Goal: Transaction & Acquisition: Purchase product/service

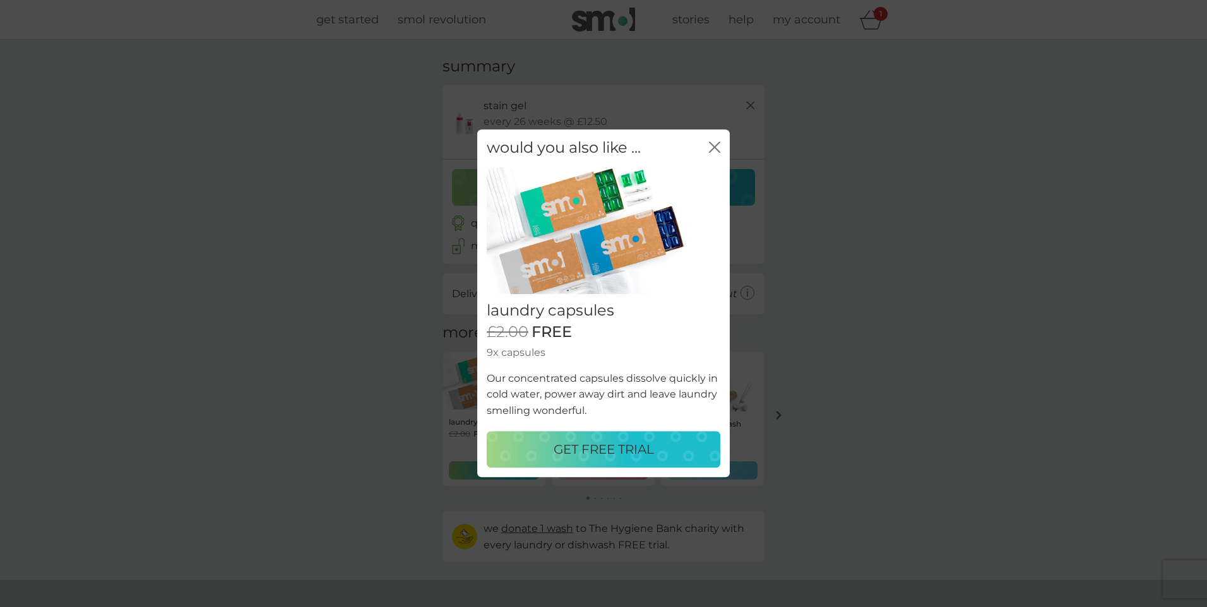
click at [723, 143] on div "would you also like ... close" at bounding box center [603, 147] width 253 height 37
click at [600, 450] on p "GET FREE TRIAL" at bounding box center [604, 450] width 100 height 20
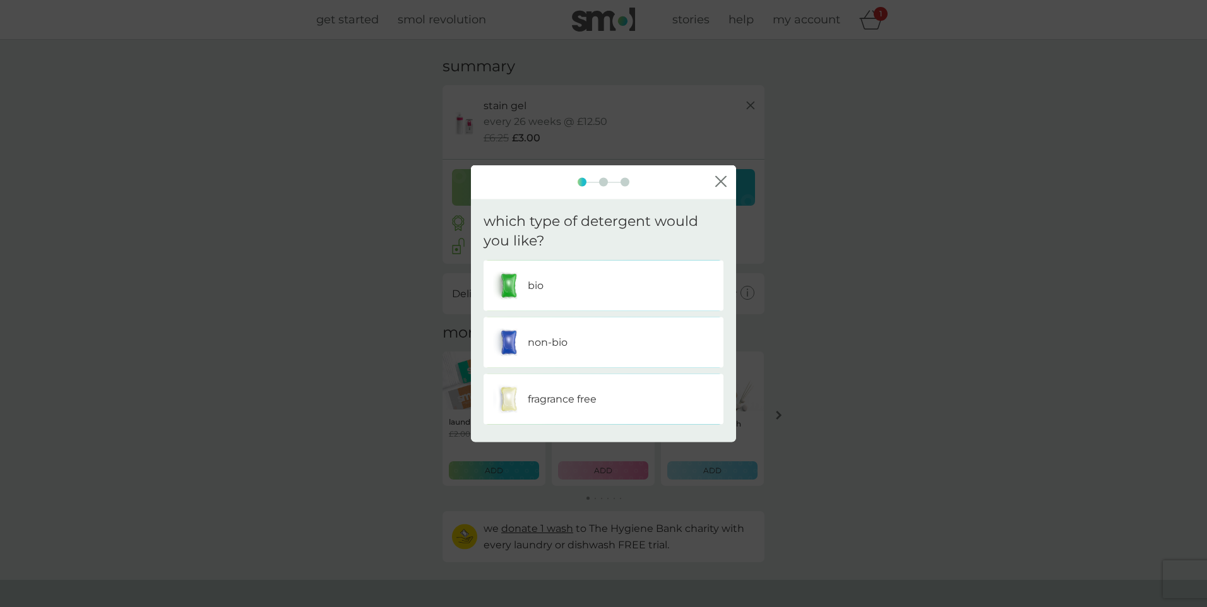
click at [558, 342] on p "non-bio" at bounding box center [548, 342] width 40 height 16
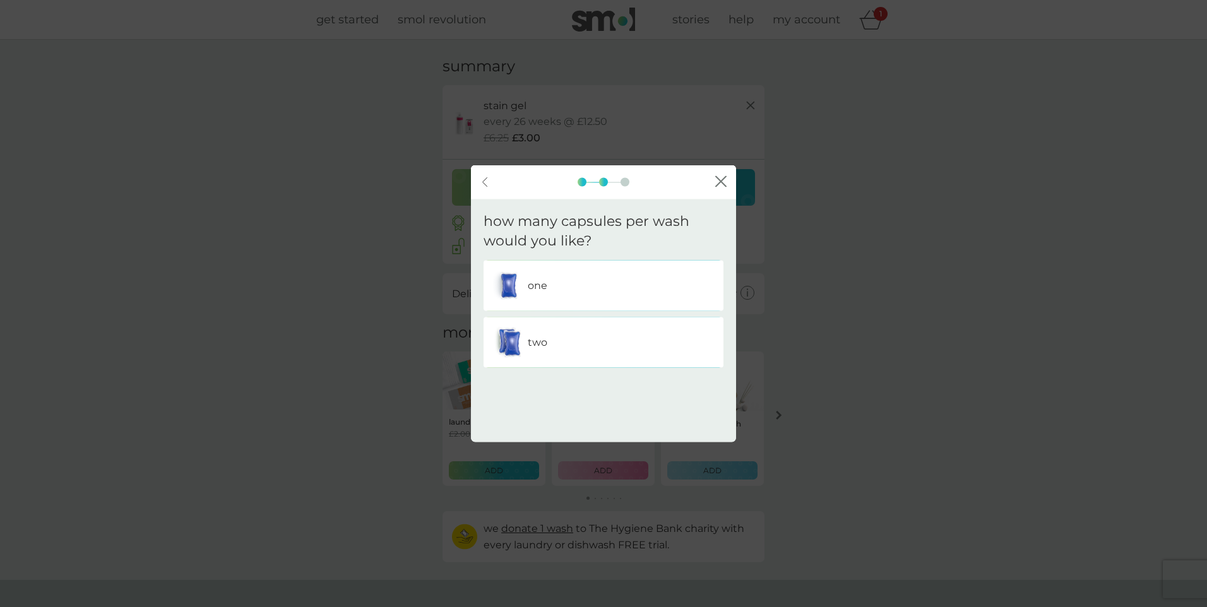
click at [549, 289] on div "one" at bounding box center [603, 286] width 221 height 32
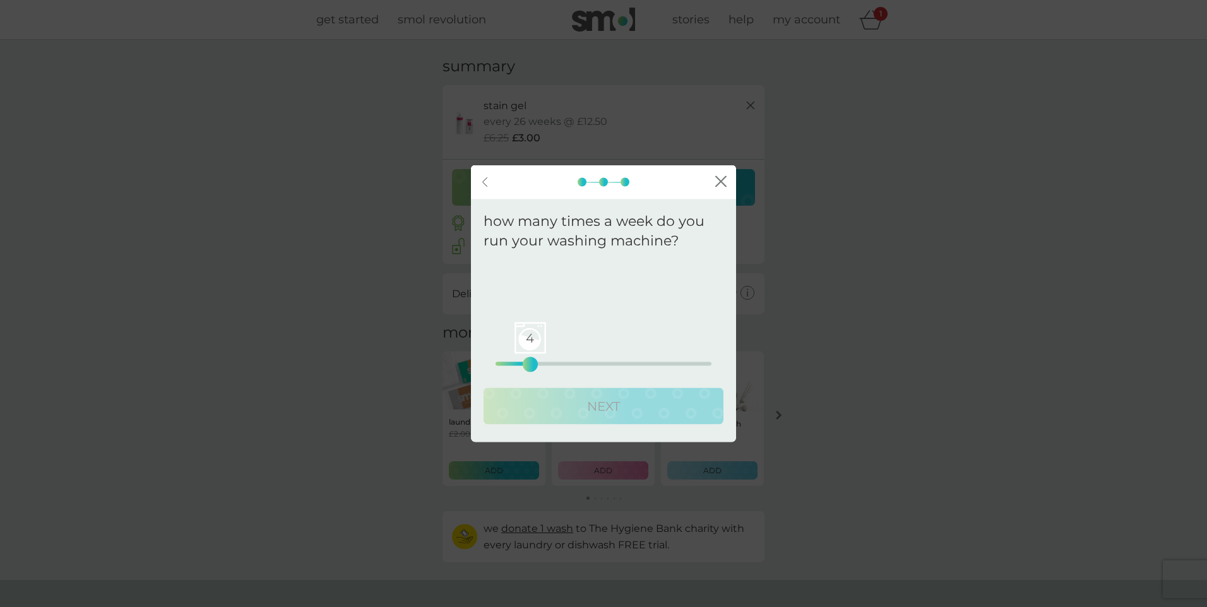
click at [531, 362] on div "4 0 12.5 25" at bounding box center [604, 364] width 216 height 4
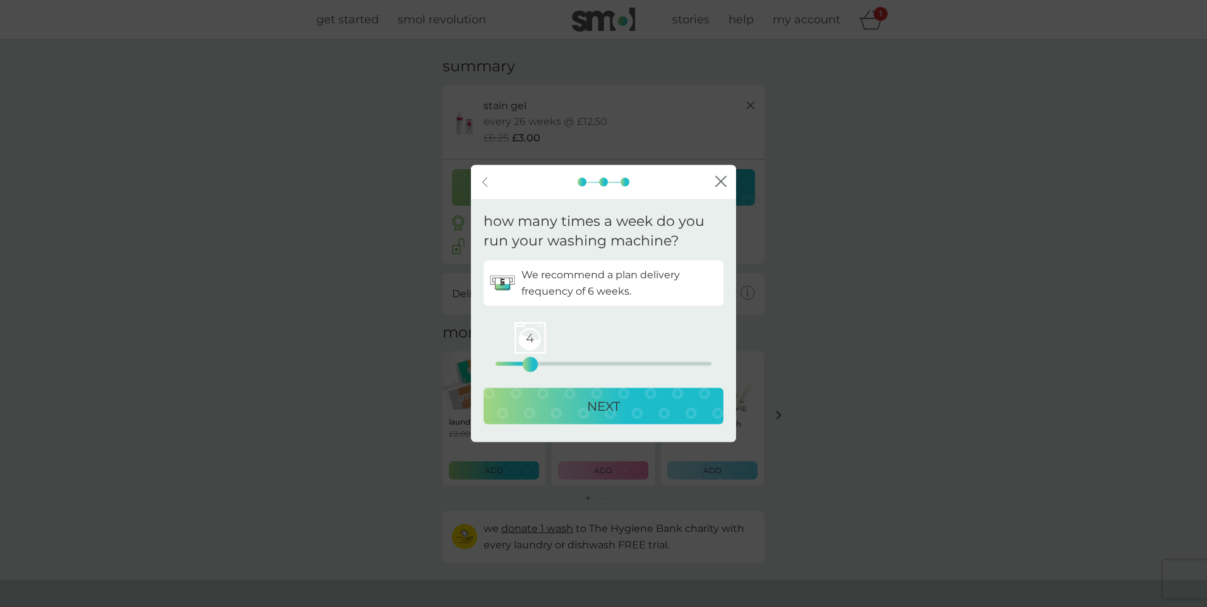
click at [517, 363] on div "4 0 12.5 25" at bounding box center [604, 364] width 216 height 4
click at [602, 405] on p "NEXT" at bounding box center [603, 406] width 33 height 20
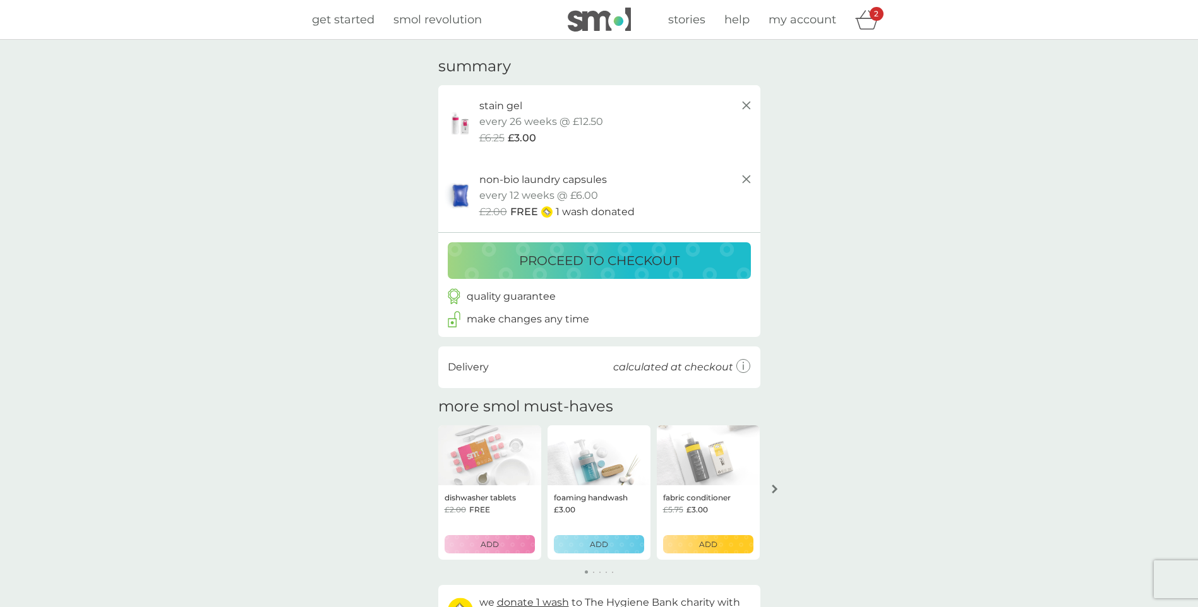
click at [906, 260] on div "your basket summary stain gel starter pack every 26 weeks @ £12.50 £6.25 £3.00 …" at bounding box center [599, 347] width 1198 height 614
click at [963, 247] on div "your basket summary stain gel starter pack every 26 weeks @ £12.50 £6.25 £3.00 …" at bounding box center [599, 347] width 1198 height 614
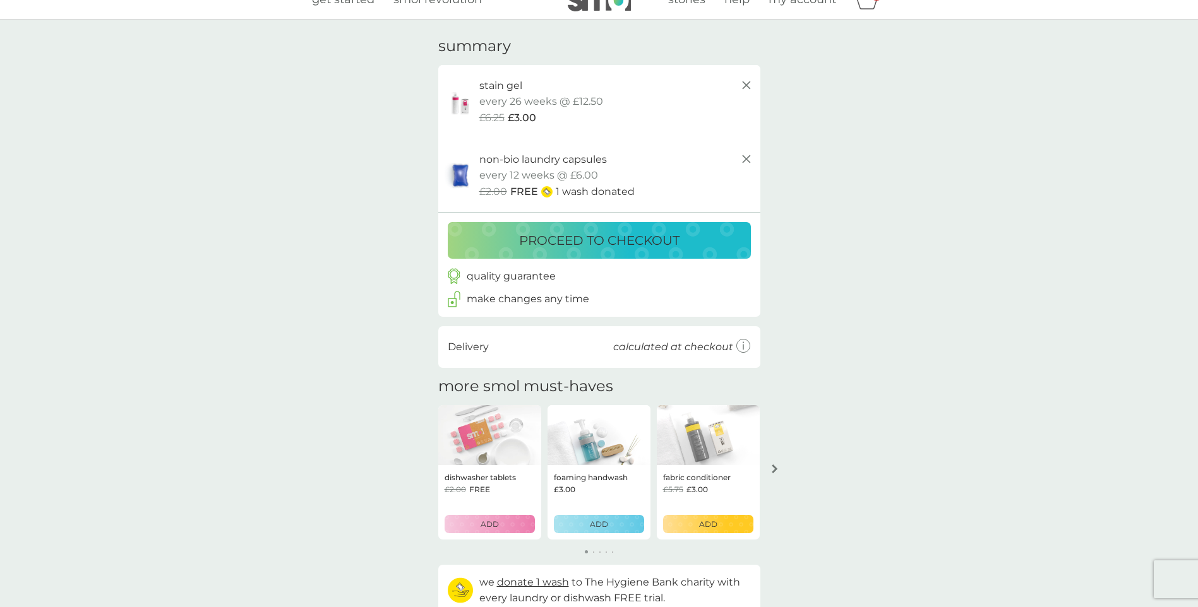
scroll to position [23, 0]
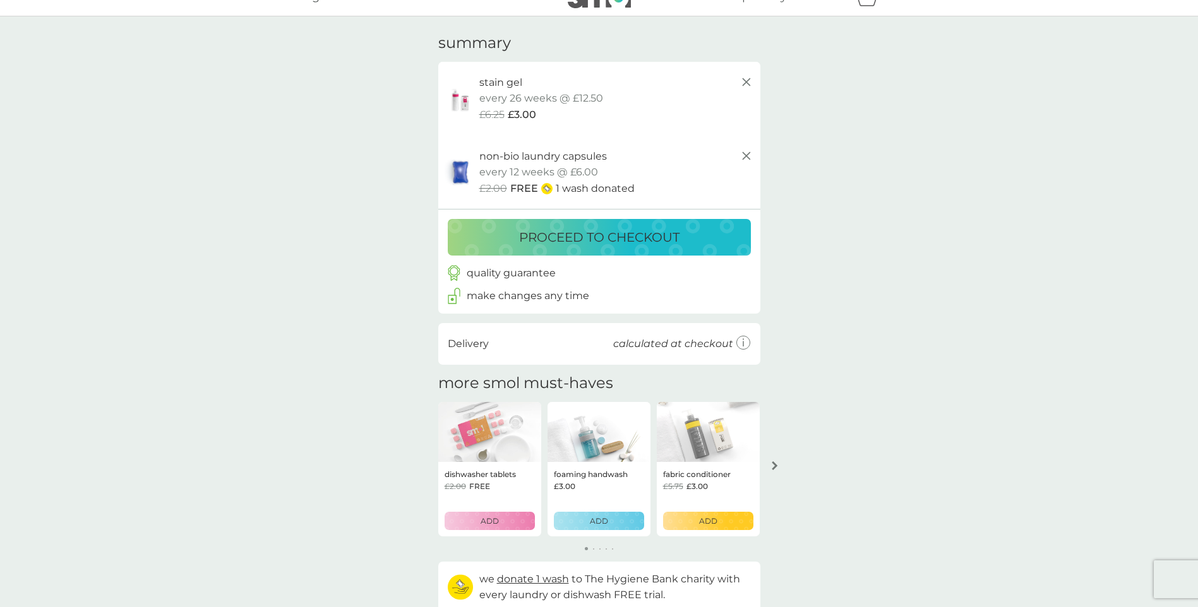
click at [775, 462] on icon "arrow right" at bounding box center [775, 466] width 6 height 9
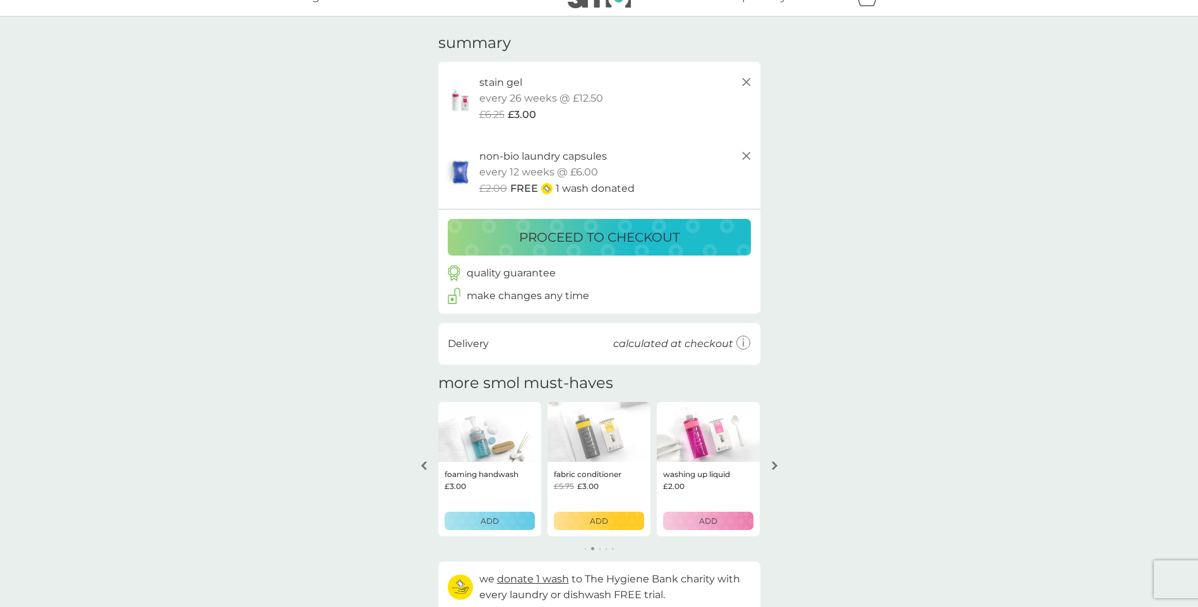
click at [775, 462] on icon "arrow right" at bounding box center [775, 466] width 6 height 9
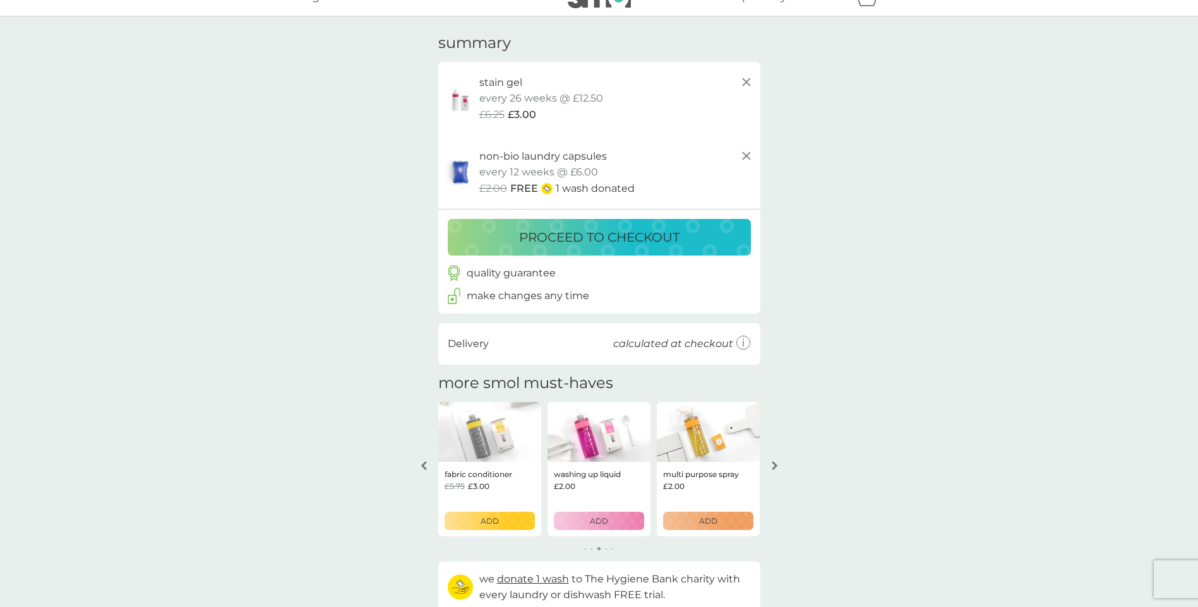
click at [775, 462] on icon "arrow right" at bounding box center [775, 466] width 6 height 9
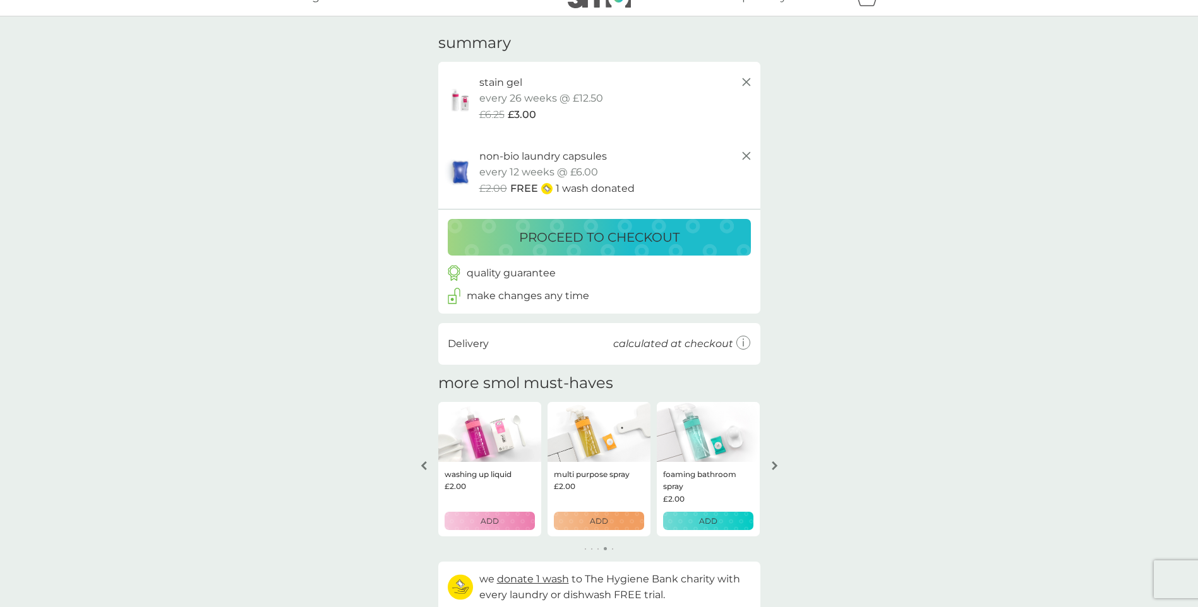
click at [775, 462] on icon "arrow right" at bounding box center [775, 466] width 6 height 9
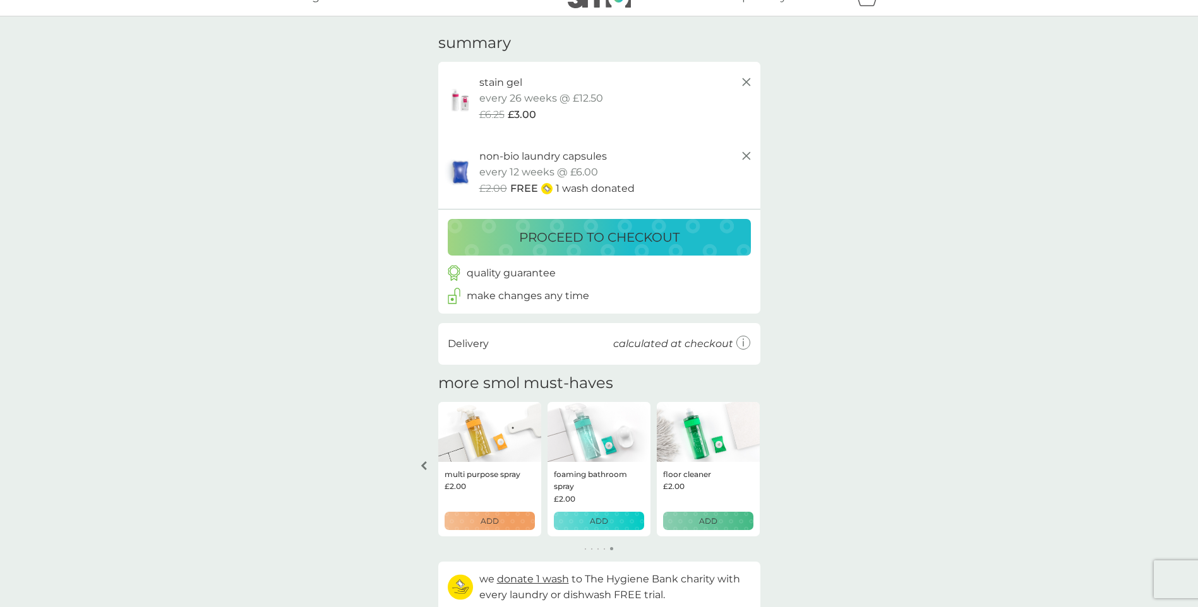
click at [493, 522] on p "ADD" at bounding box center [490, 521] width 18 height 12
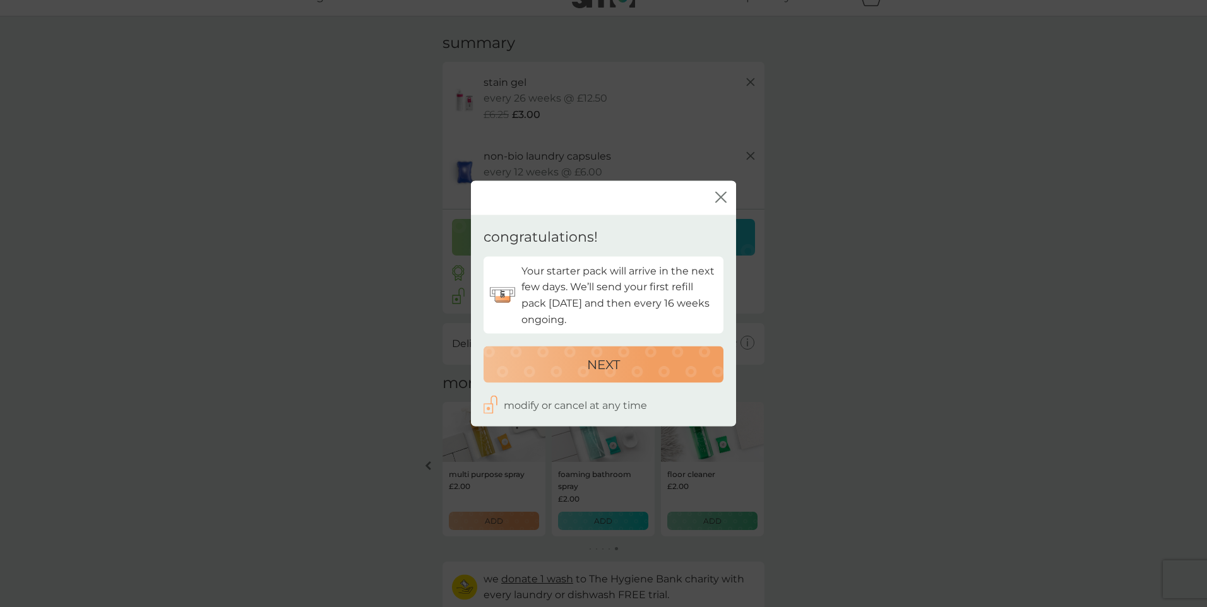
click at [597, 369] on p "NEXT" at bounding box center [603, 365] width 33 height 20
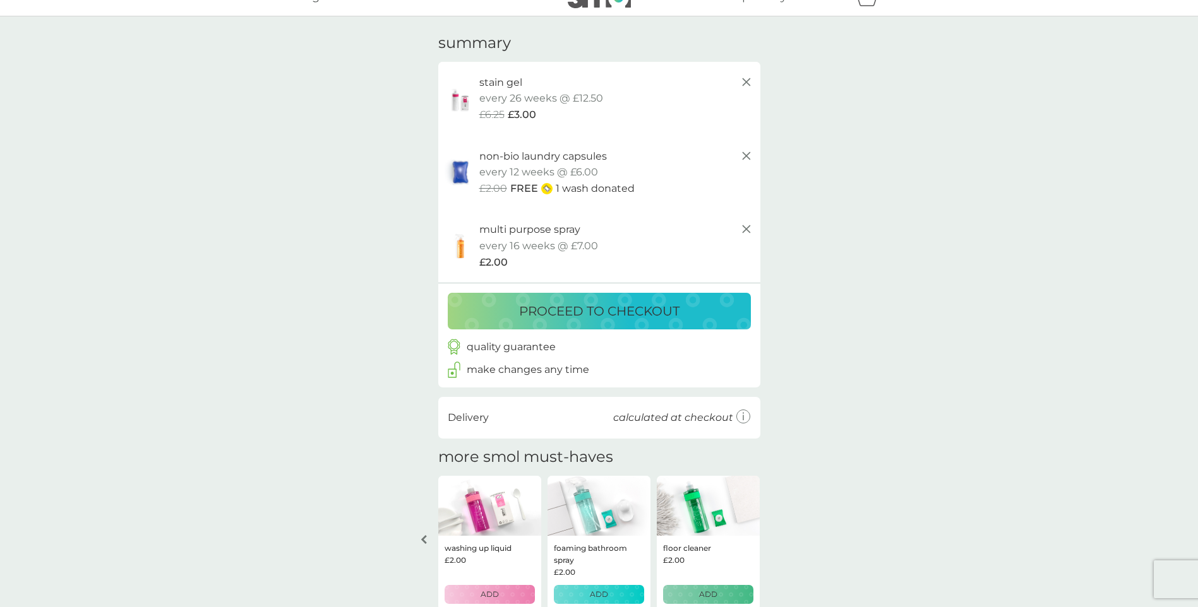
click at [962, 308] on div "your basket summary stain gel starter pack every 26 weeks @ £12.50 £6.25 £3.00 …" at bounding box center [599, 360] width 1198 height 688
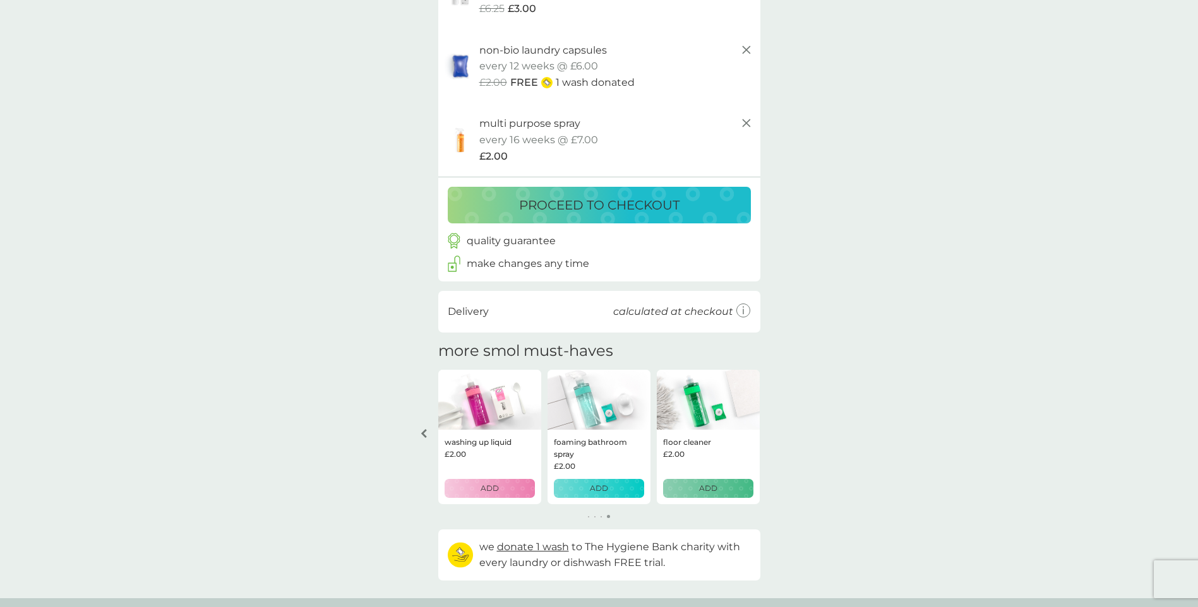
scroll to position [144, 0]
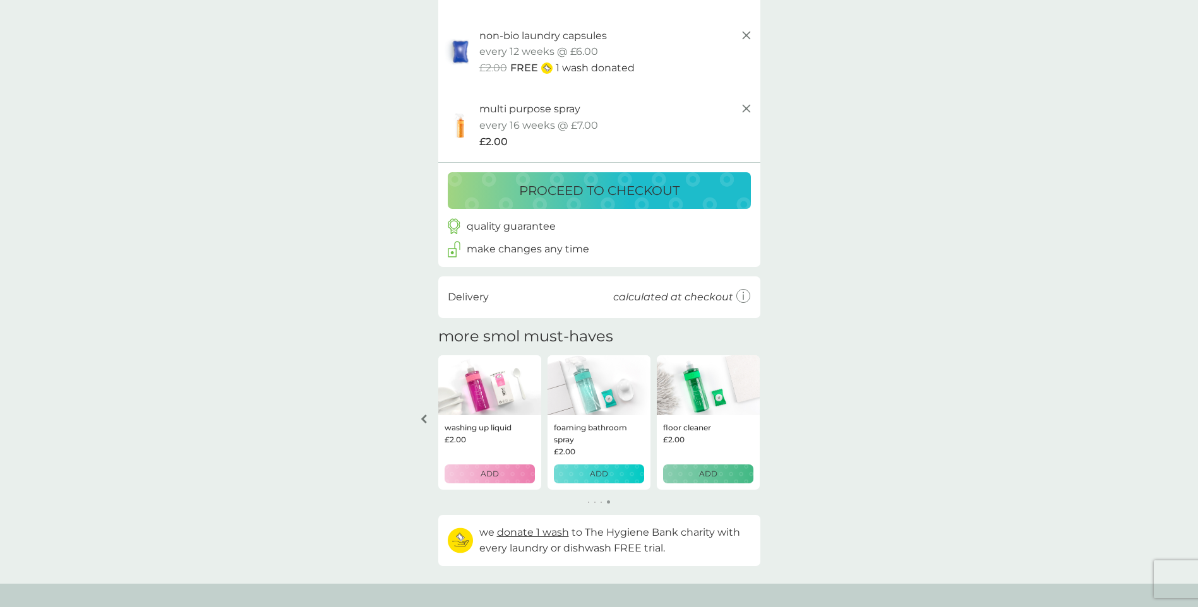
click at [426, 417] on icon "arrow left" at bounding box center [424, 419] width 6 height 9
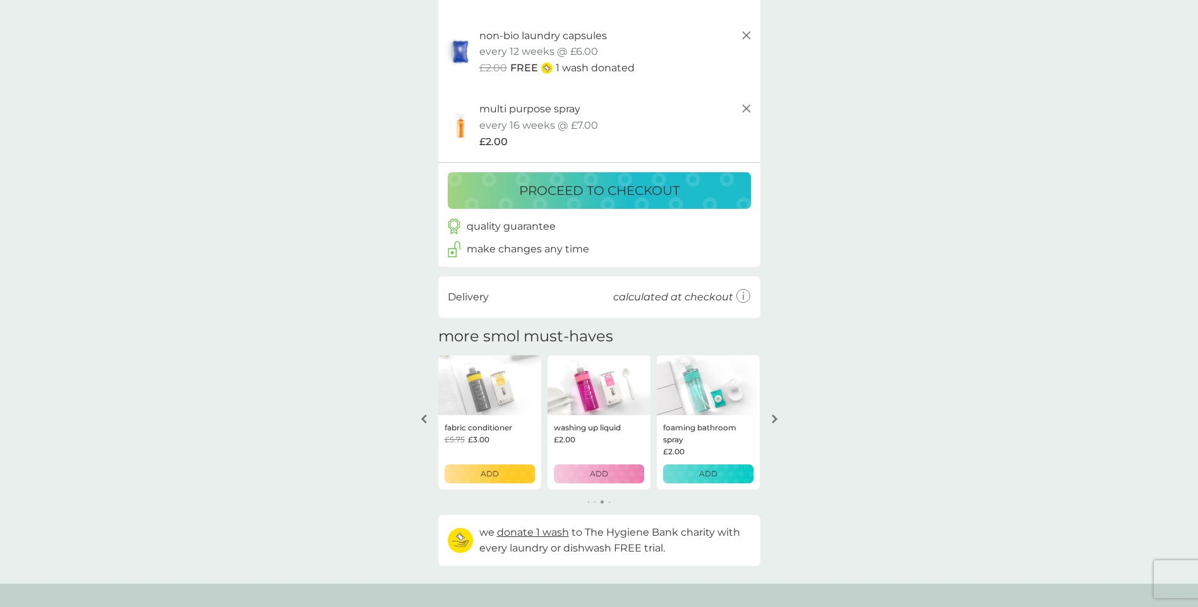
click at [426, 417] on icon "arrow left" at bounding box center [424, 419] width 6 height 9
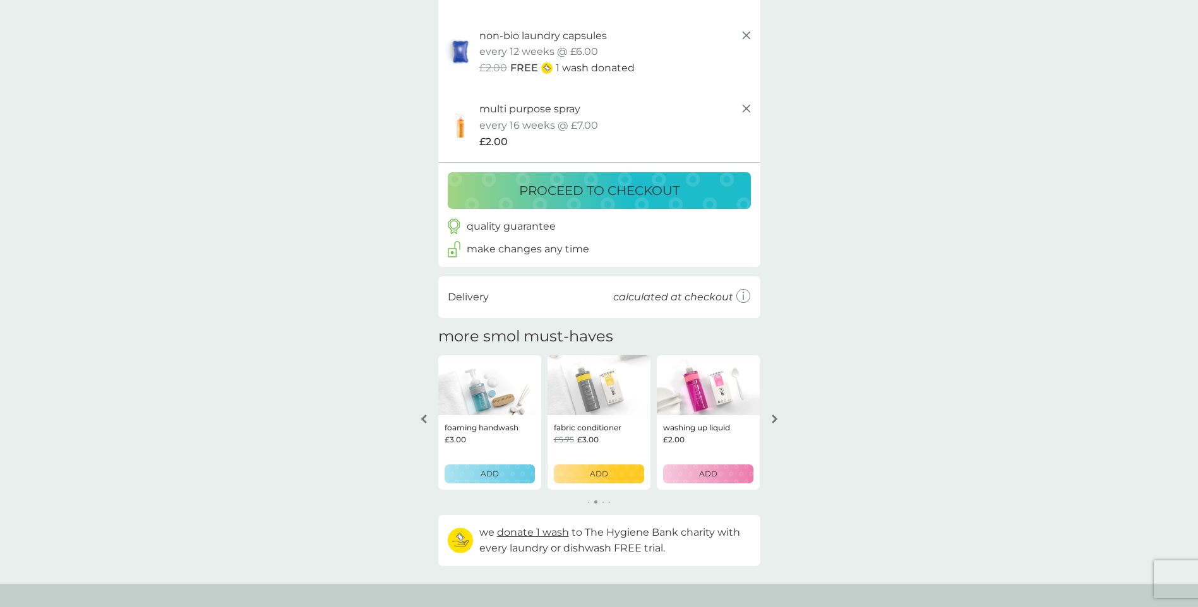
click at [426, 417] on icon "arrow left" at bounding box center [424, 419] width 6 height 9
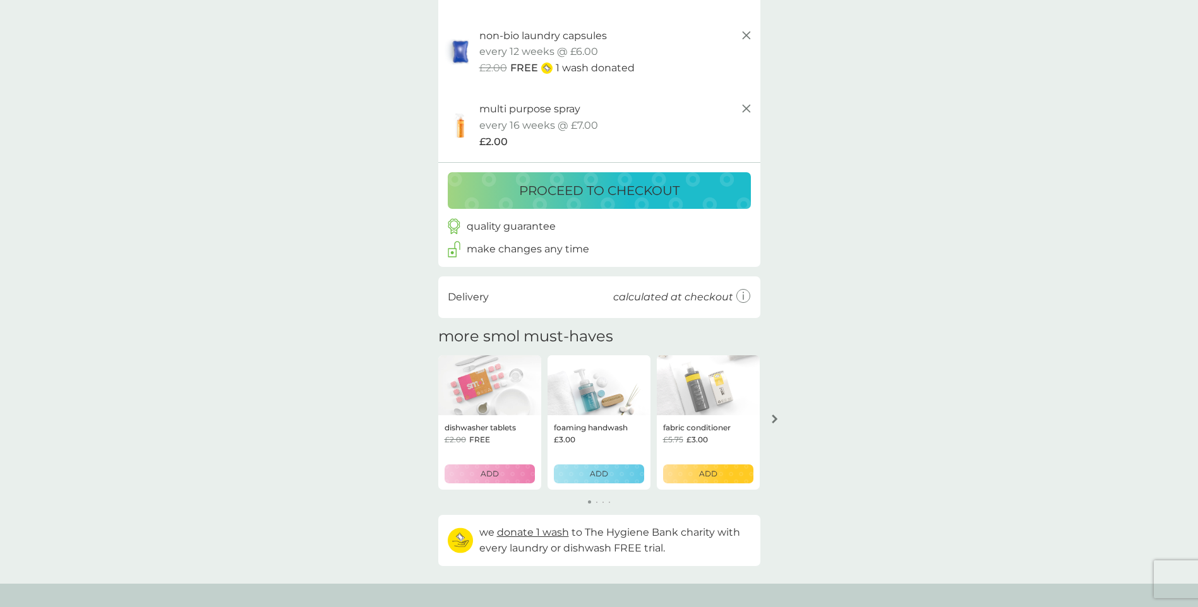
click at [426, 417] on div "your basket summary stain gel starter pack every 26 weeks @ £12.50 £6.25 £3.00 …" at bounding box center [599, 240] width 1198 height 688
click at [977, 409] on div "your basket summary stain gel starter pack every 26 weeks @ £12.50 £6.25 £3.00 …" at bounding box center [599, 240] width 1198 height 688
click at [774, 415] on icon "arrow right" at bounding box center [775, 419] width 6 height 9
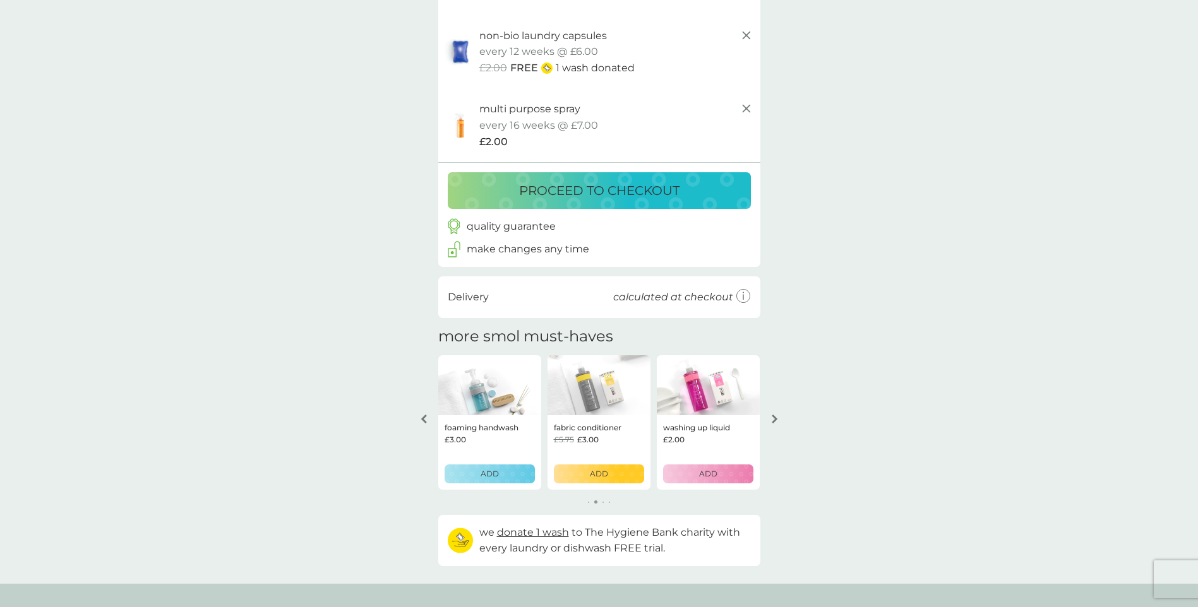
click at [773, 415] on icon "arrow right" at bounding box center [775, 419] width 6 height 9
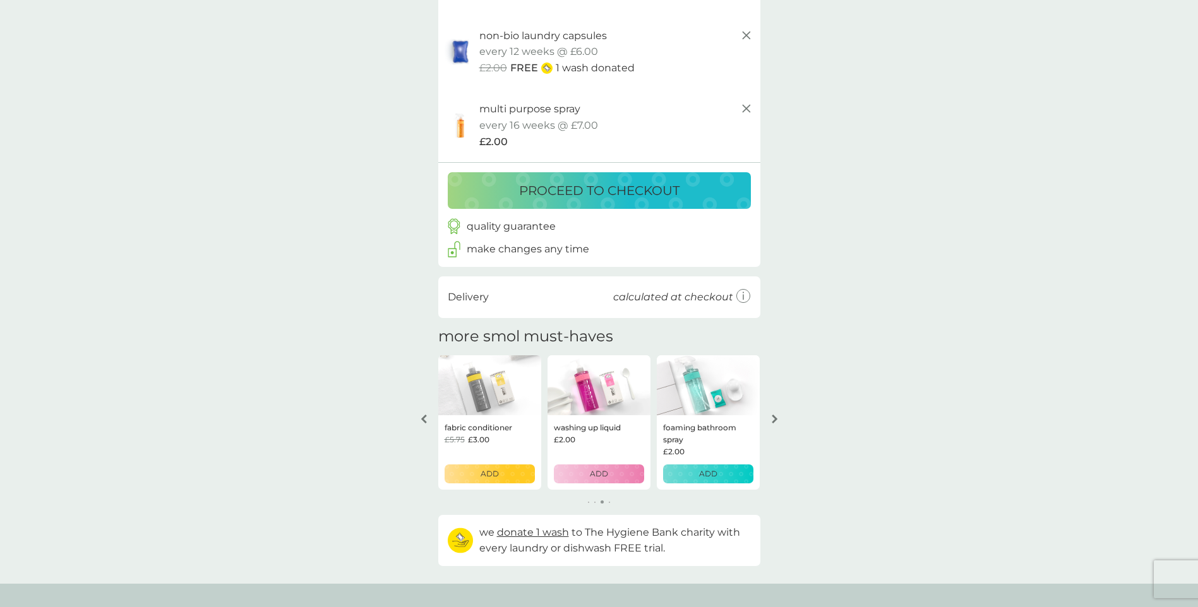
click at [773, 415] on icon "arrow right" at bounding box center [775, 419] width 6 height 9
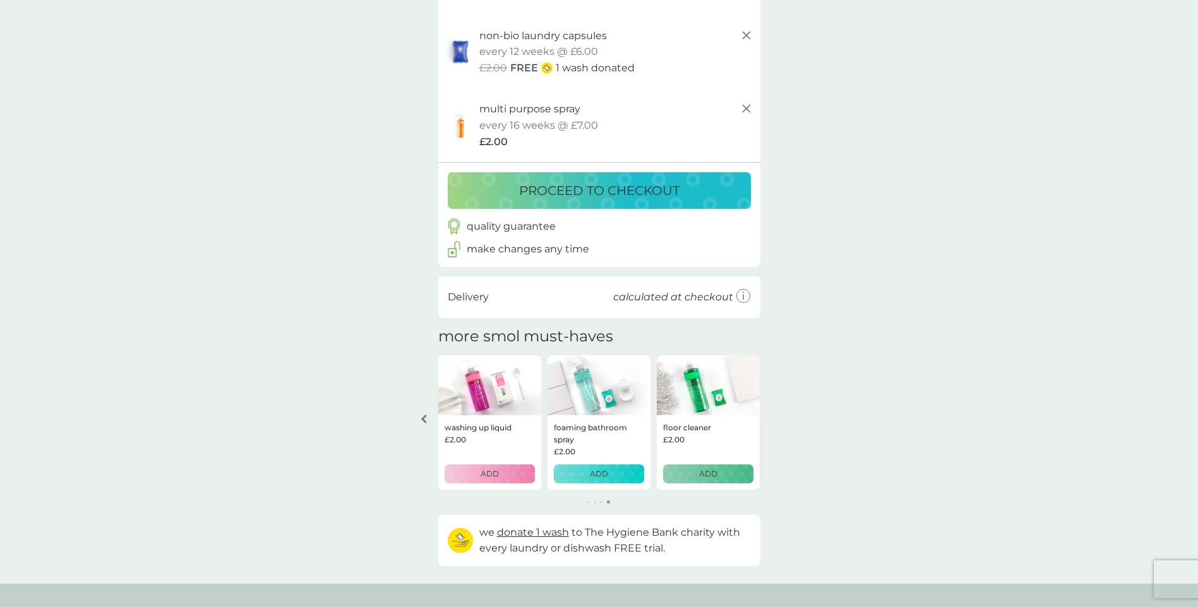
click at [773, 413] on div "your basket summary stain gel starter pack every 26 weeks @ £12.50 £6.25 £3.00 …" at bounding box center [599, 240] width 1198 height 688
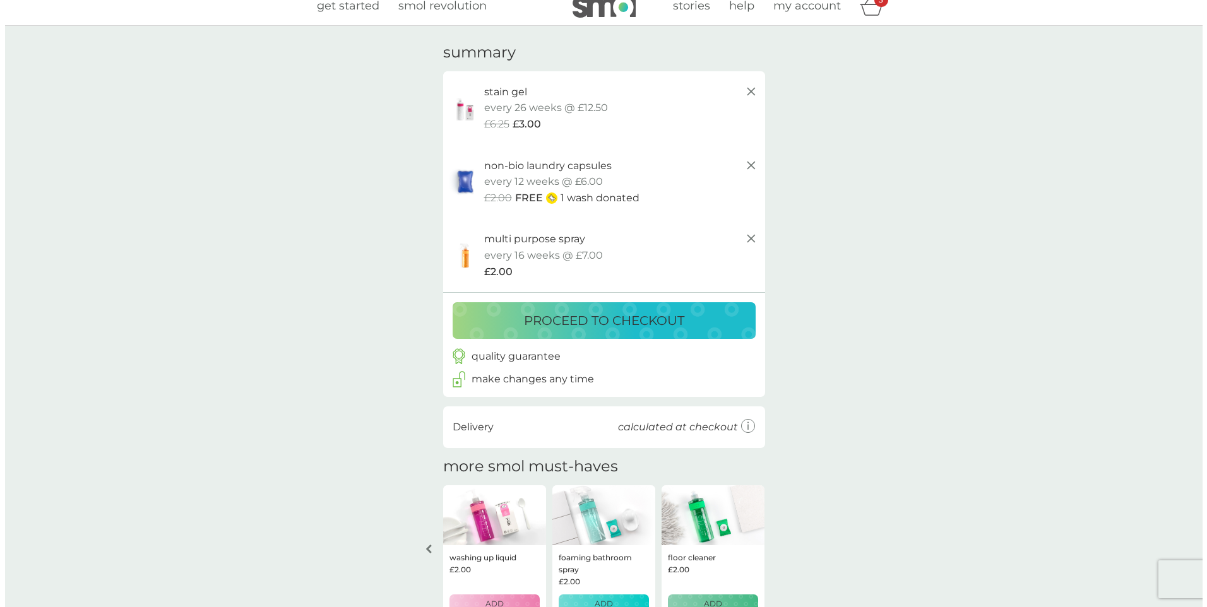
scroll to position [0, 0]
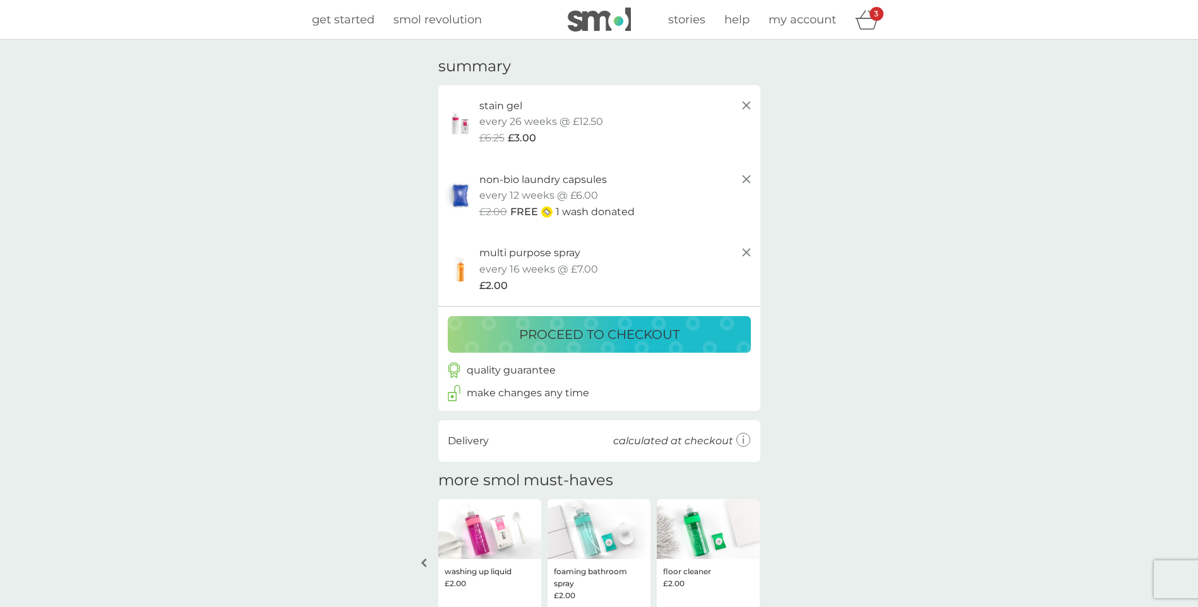
click at [594, 335] on p "proceed to checkout" at bounding box center [599, 335] width 160 height 20
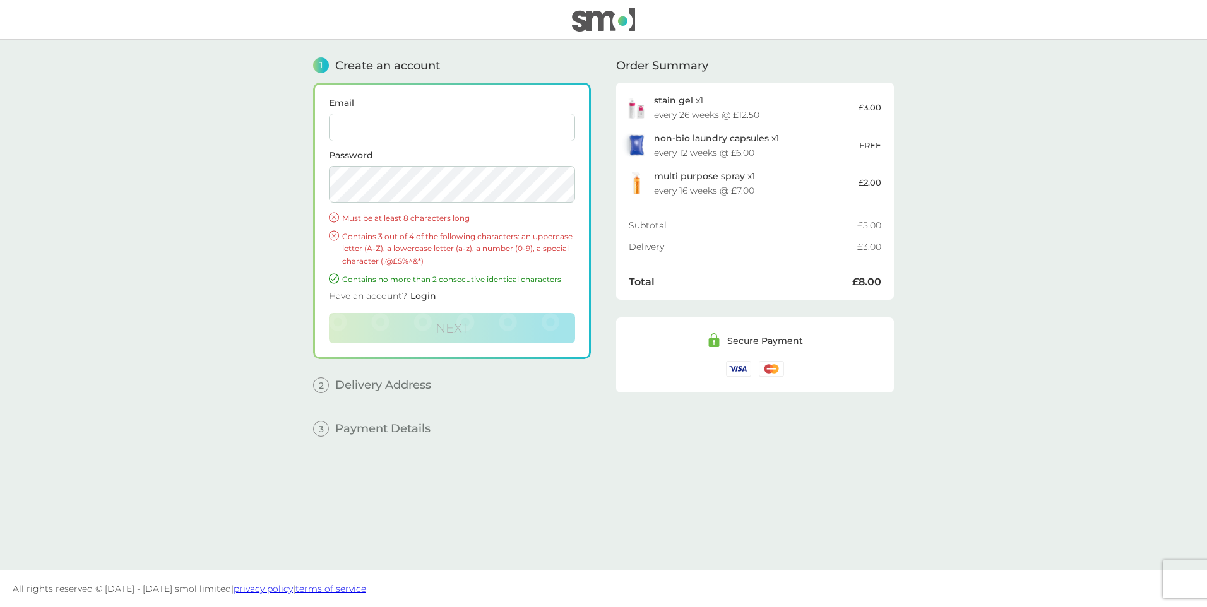
click at [402, 129] on input "Email" at bounding box center [452, 128] width 246 height 28
type input "[PERSON_NAME][EMAIL_ADDRESS][DOMAIN_NAME]"
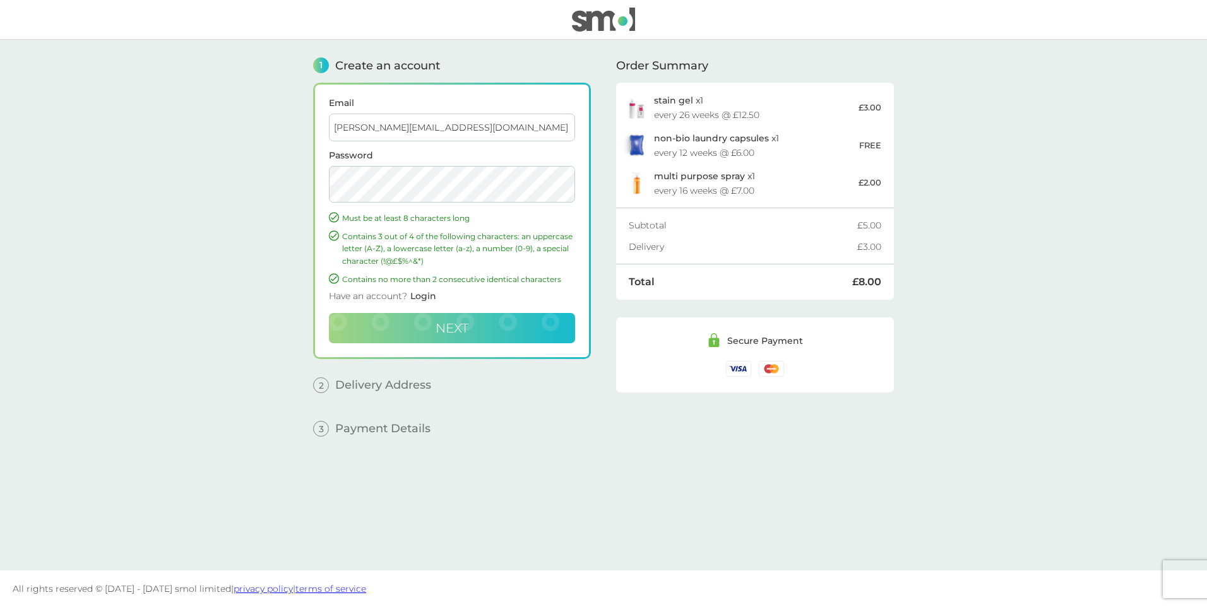
click at [463, 336] on span "Next" at bounding box center [452, 328] width 33 height 15
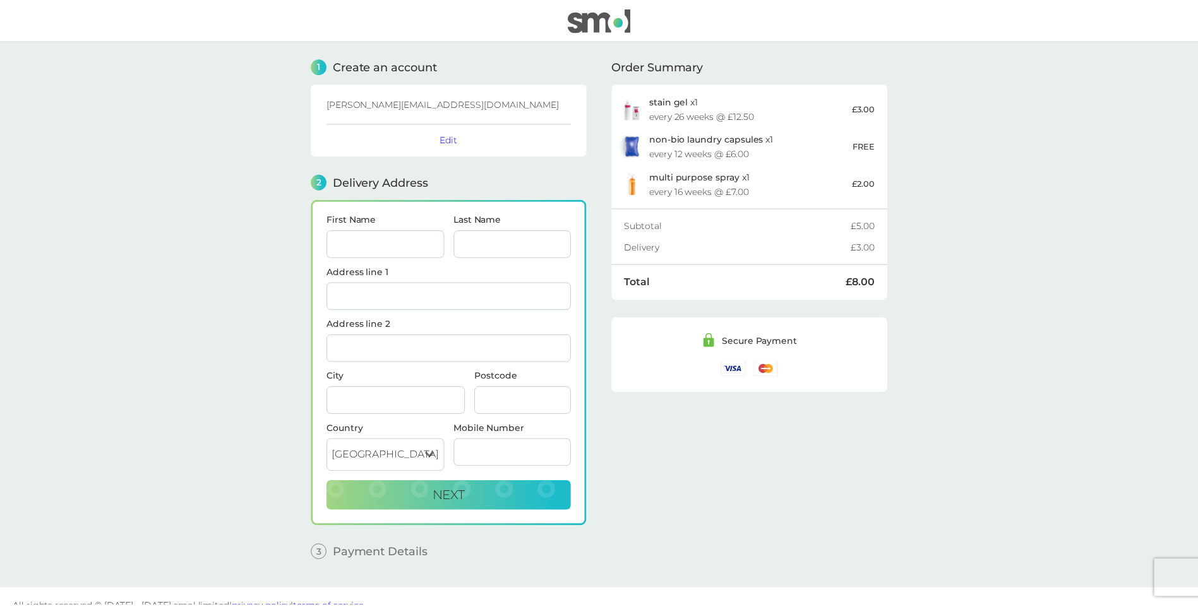
scroll to position [80, 0]
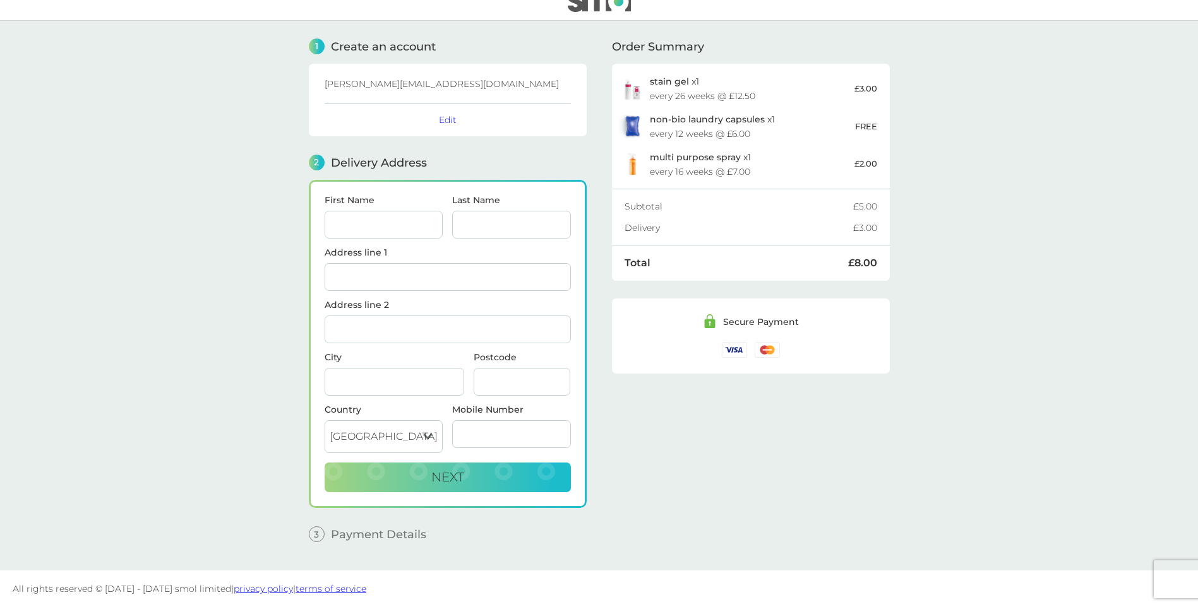
click at [876, 427] on div "Order Summary stain gel x 1 every 26 weeks @ £12.50 £3.00 non-bio laundry capsu…" at bounding box center [751, 286] width 278 height 531
click at [1054, 188] on main "1 Create an account [PERSON_NAME][EMAIL_ADDRESS][DOMAIN_NAME] Edit 2 Delivery A…" at bounding box center [599, 296] width 1198 height 550
click at [374, 211] on input "First Name" at bounding box center [384, 225] width 119 height 28
type input "[PERSON_NAME]"
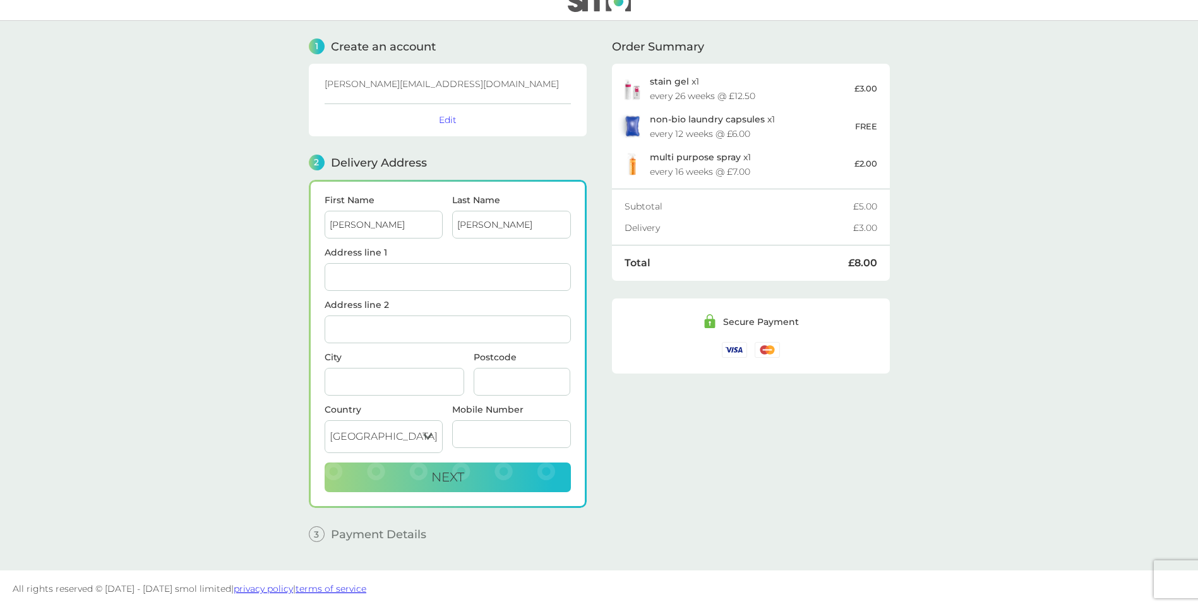
type input "[STREET_ADDRESS]"
type input "Ynysddu"
type input "[GEOGRAPHIC_DATA]"
type input "NP11 7LA"
type input "07397861831"
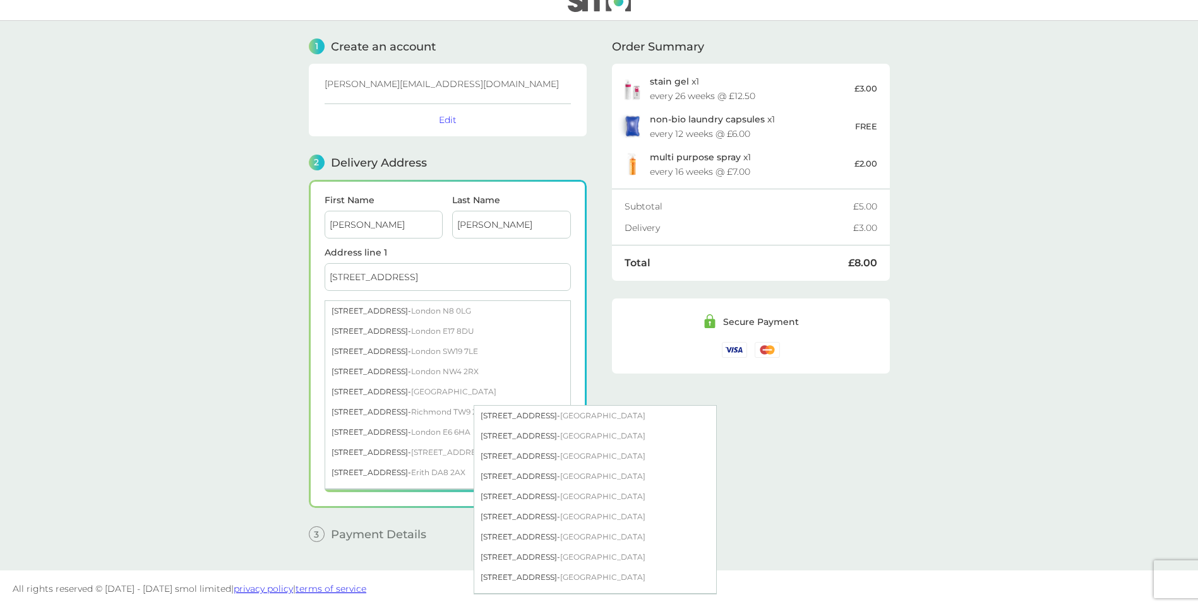
click at [944, 481] on main "1 Create an account [PERSON_NAME][EMAIL_ADDRESS][DOMAIN_NAME] Edit 2 Delivery A…" at bounding box center [599, 296] width 1198 height 550
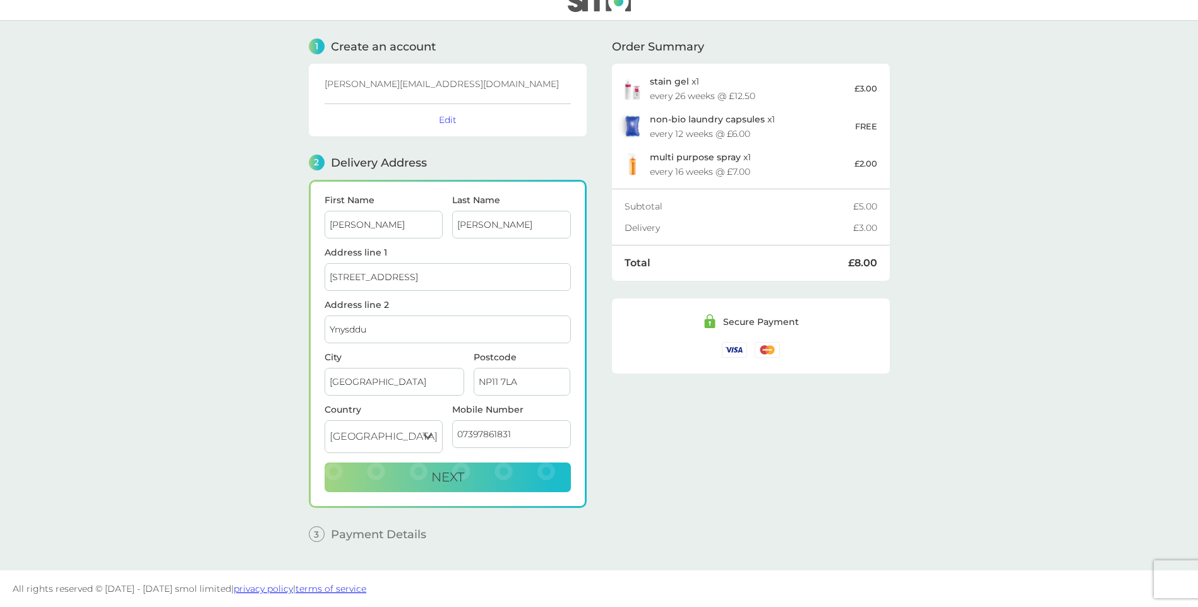
click at [863, 487] on div "Order Summary stain gel x 1 every 26 weeks @ £12.50 £3.00 non-bio laundry capsu…" at bounding box center [751, 286] width 278 height 531
click at [1070, 227] on main "1 Create an account [PERSON_NAME][EMAIL_ADDRESS][DOMAIN_NAME] Edit 2 Delivery A…" at bounding box center [599, 296] width 1198 height 550
click at [962, 193] on main "1 Create an account [PERSON_NAME][EMAIL_ADDRESS][DOMAIN_NAME] Edit 2 Delivery A…" at bounding box center [599, 296] width 1198 height 550
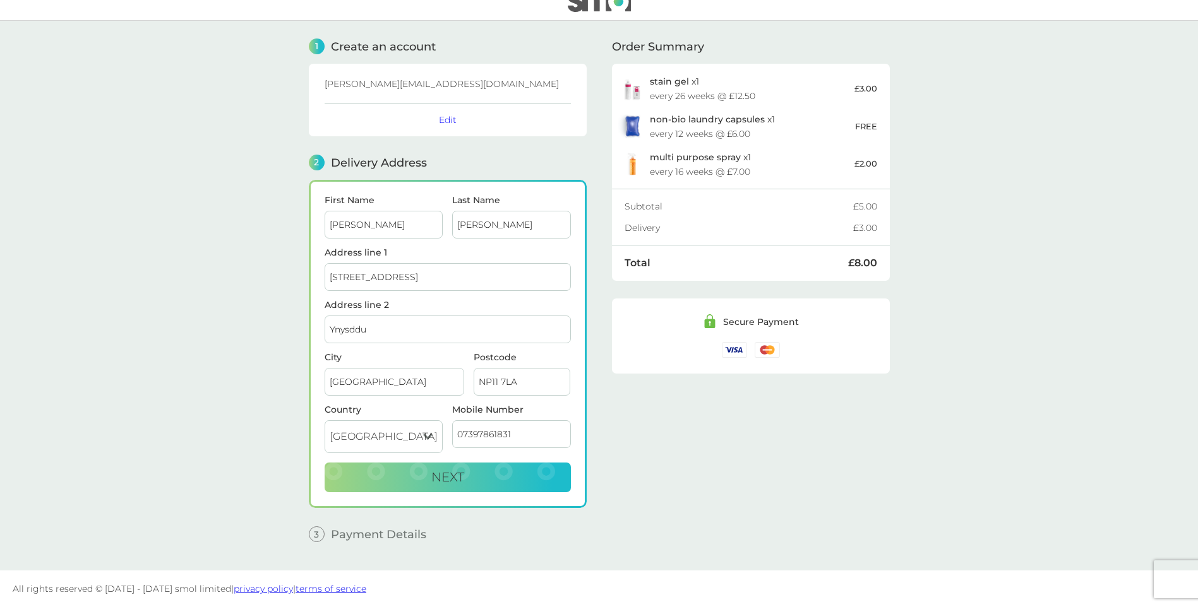
click at [819, 476] on div "Order Summary stain gel x 1 every 26 weeks @ £12.50 £3.00 non-bio laundry capsu…" at bounding box center [751, 286] width 278 height 531
click at [445, 474] on span "Next" at bounding box center [447, 477] width 33 height 15
checkbox input "true"
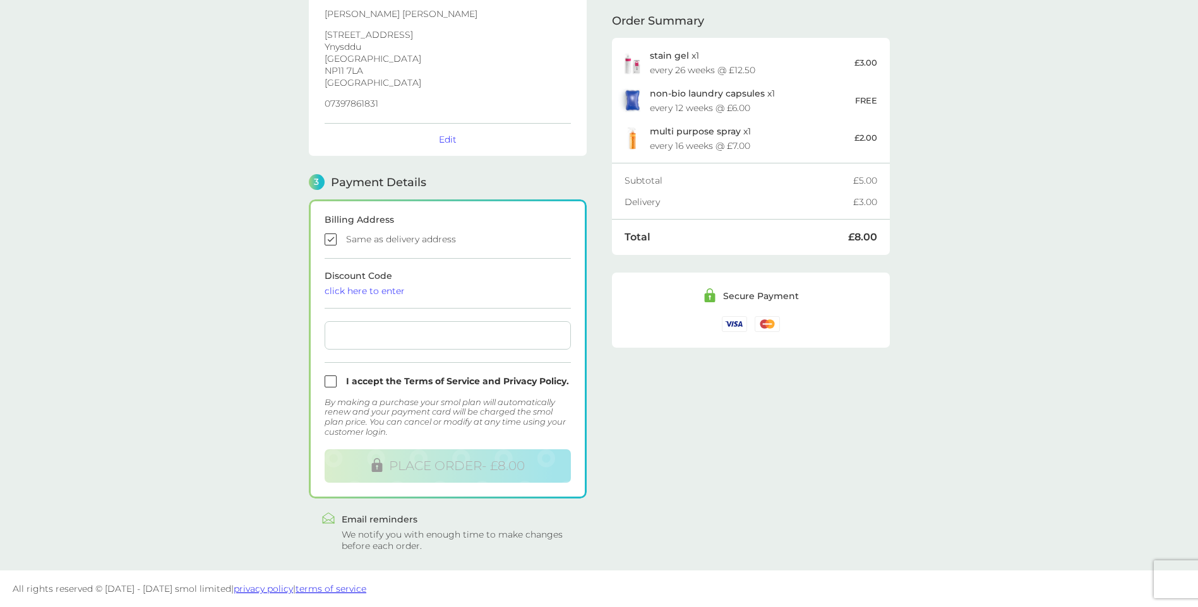
scroll to position [213, 0]
click at [1032, 243] on main "1 Create an account [PERSON_NAME][EMAIL_ADDRESS][DOMAIN_NAME] Edit 2 Delivery A…" at bounding box center [599, 203] width 1198 height 736
click at [333, 376] on input "checkbox" at bounding box center [448, 382] width 246 height 12
checkbox input "true"
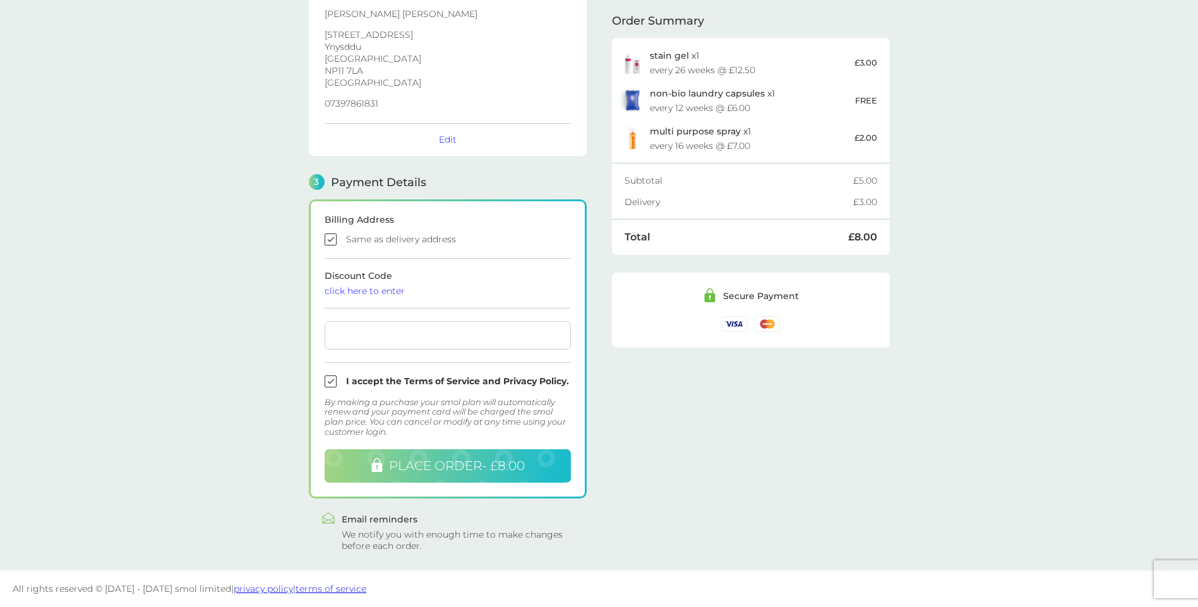
click at [464, 458] on span "PLACE ORDER - £8.00" at bounding box center [457, 465] width 136 height 15
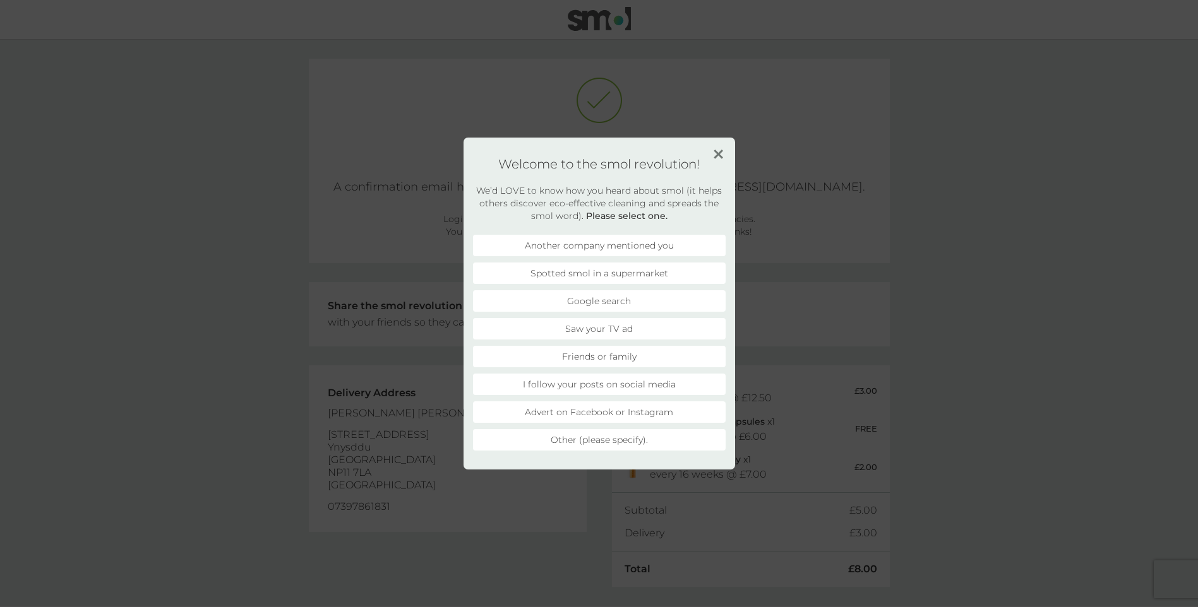
click at [618, 356] on li "Friends or family" at bounding box center [599, 356] width 253 height 21
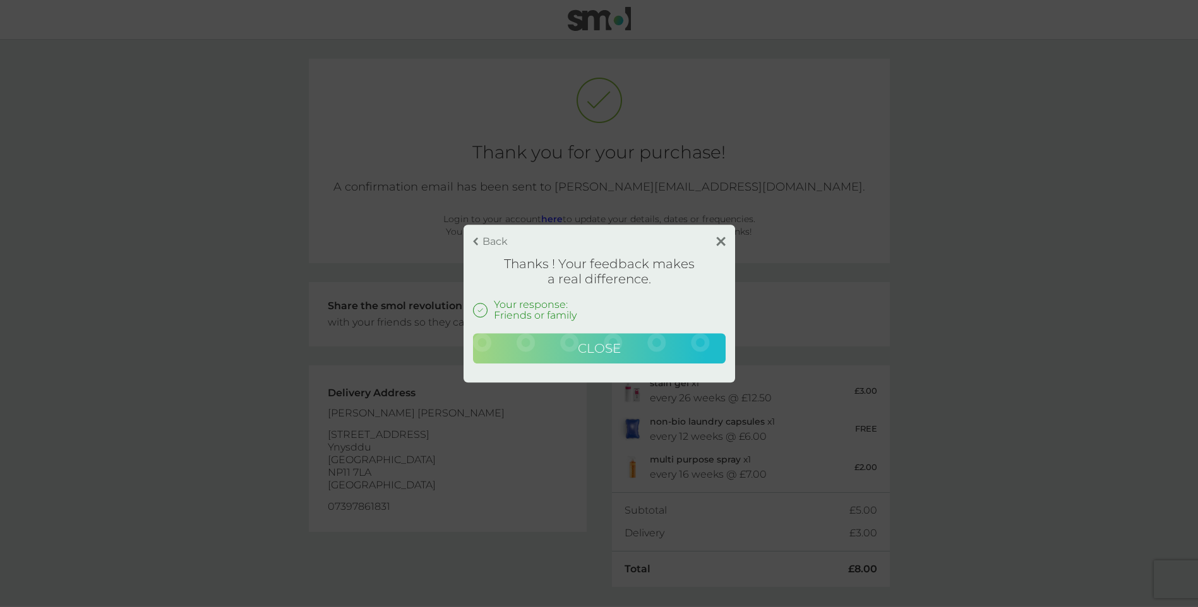
click at [631, 350] on button "Close" at bounding box center [599, 348] width 253 height 30
